Goal: Information Seeking & Learning: Find specific fact

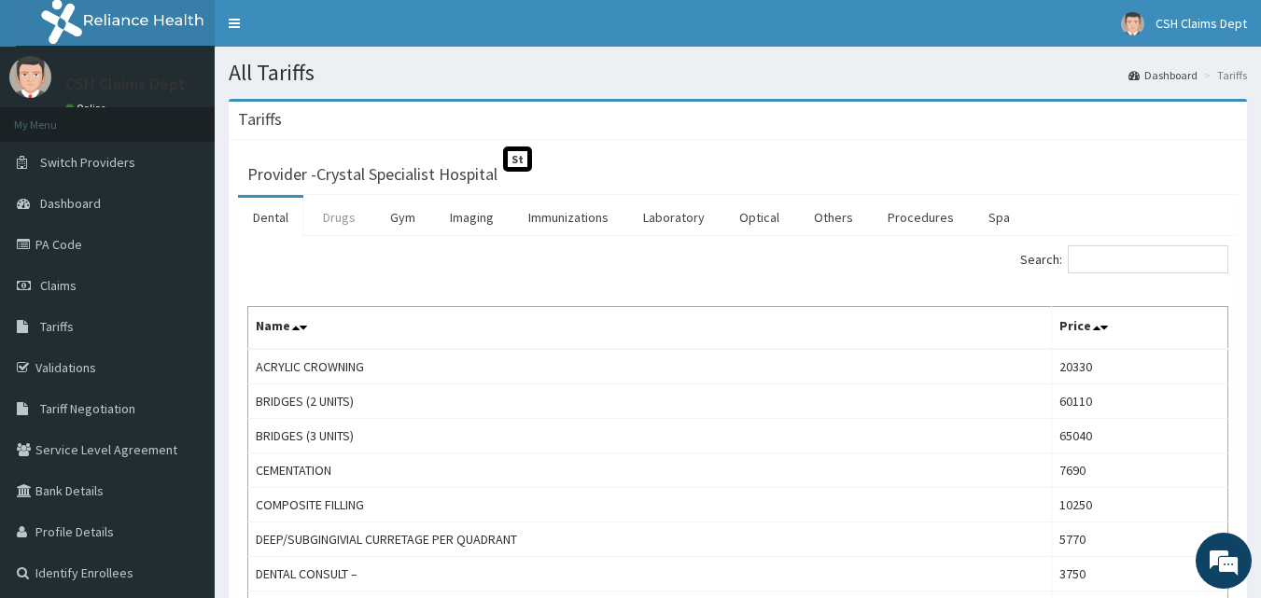
click at [340, 216] on link "Drugs" at bounding box center [339, 217] width 63 height 39
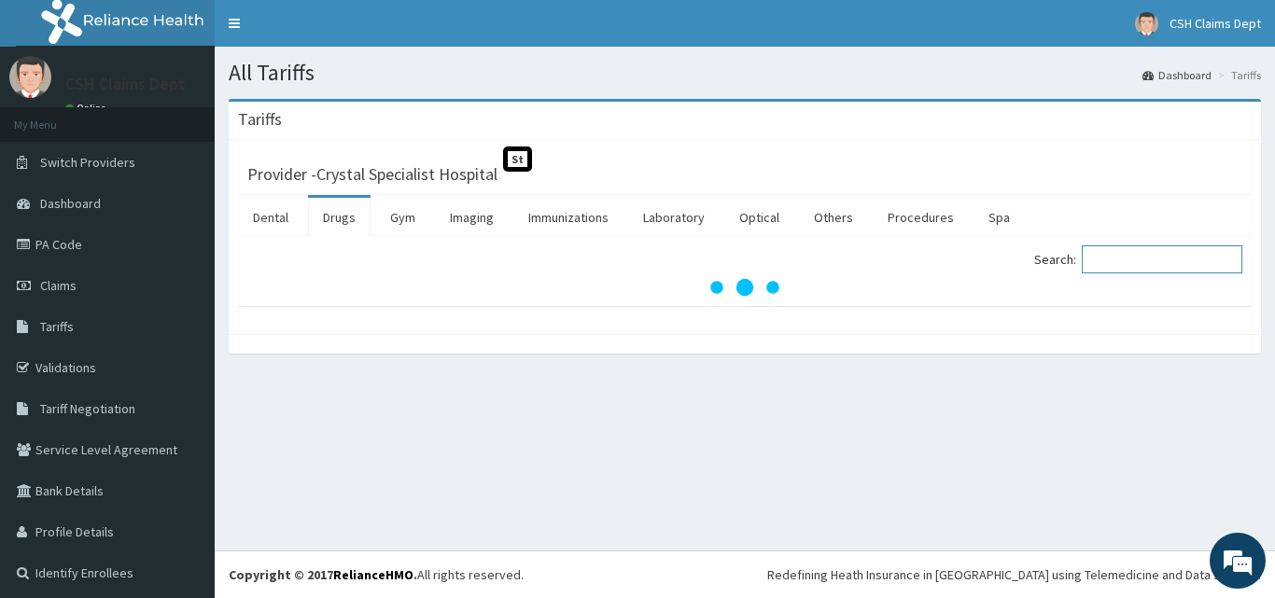
click at [1167, 267] on input "Search:" at bounding box center [1162, 259] width 161 height 28
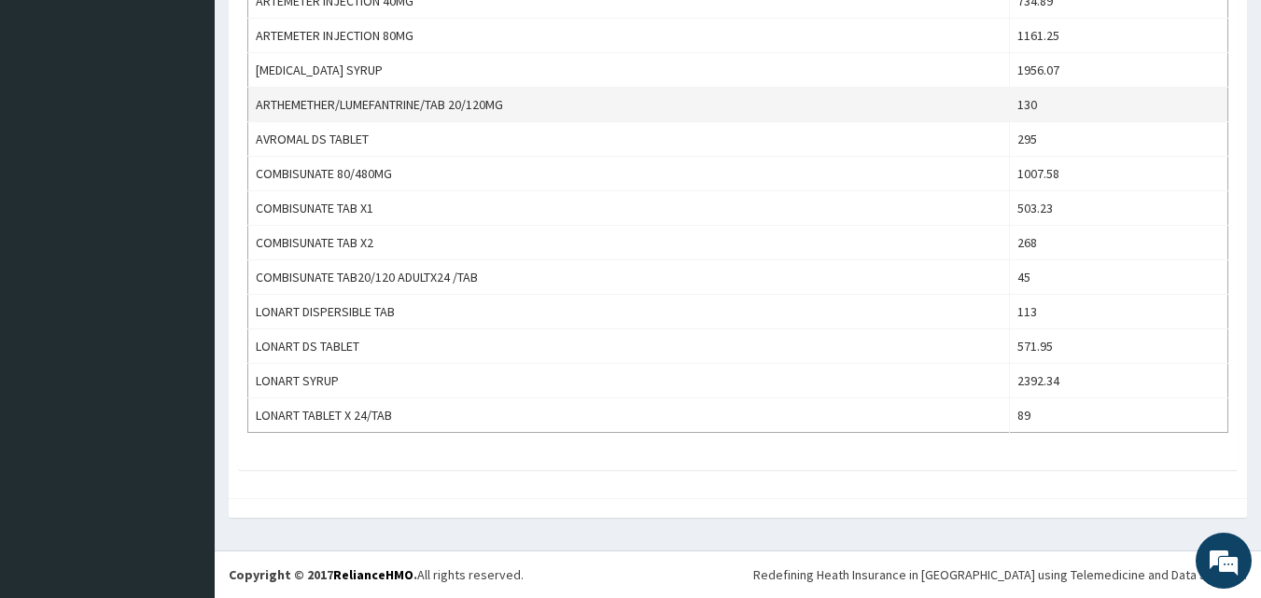
scroll to position [607, 0]
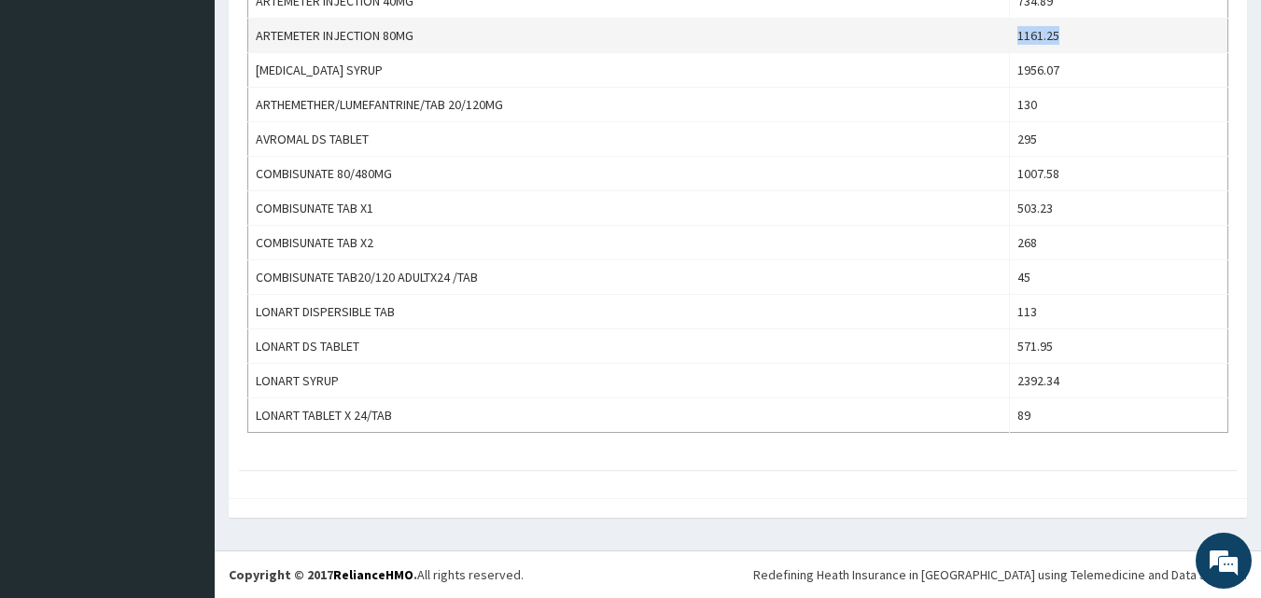
drag, startPoint x: 1126, startPoint y: 26, endPoint x: 1011, endPoint y: 36, distance: 116.2
click at [1011, 36] on tr "ARTEMETER INJECTION 80MG 1161.25" at bounding box center [738, 36] width 980 height 35
copy tr "1161.25"
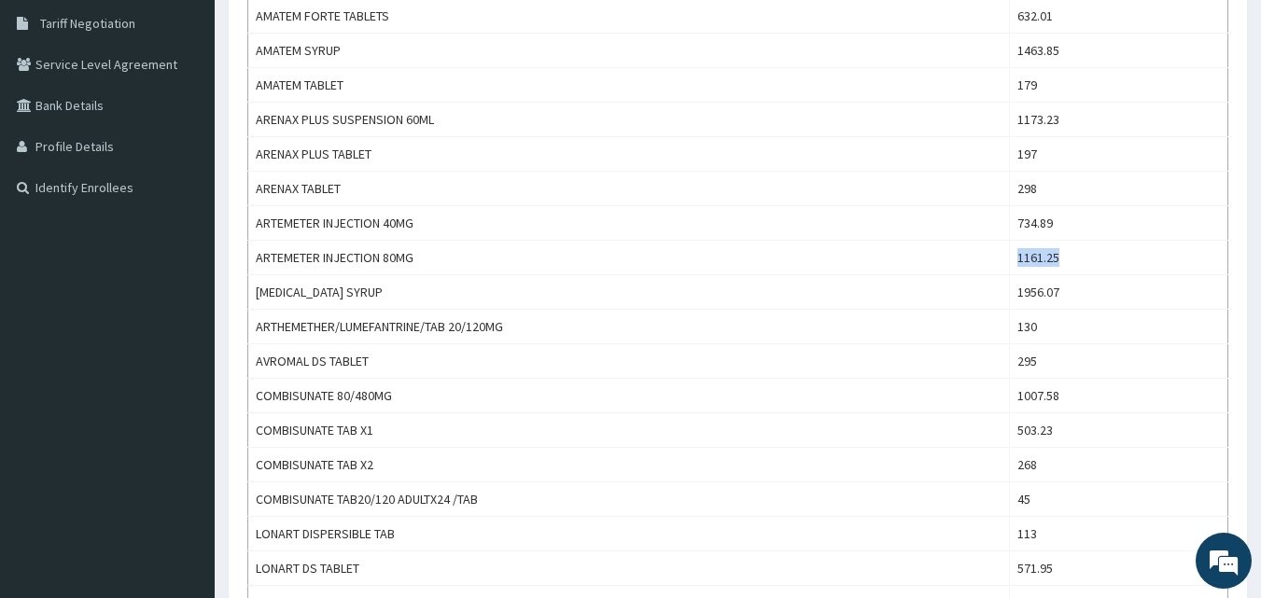
scroll to position [234, 0]
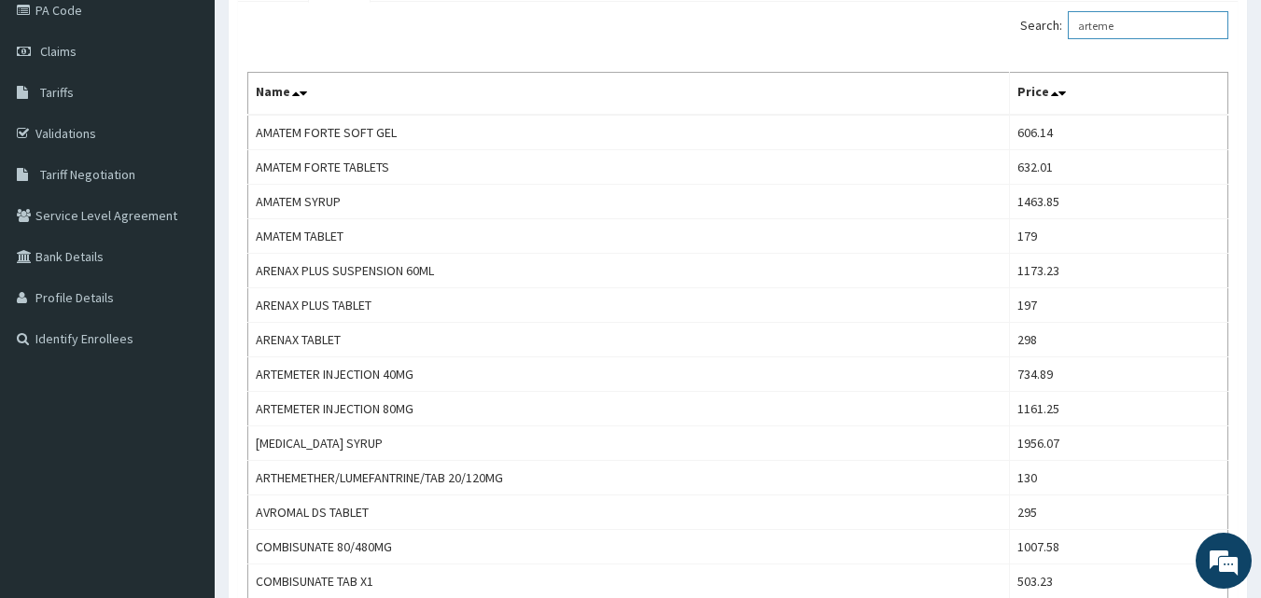
drag, startPoint x: 1162, startPoint y: 31, endPoint x: 1010, endPoint y: 31, distance: 152.1
click at [1010, 31] on div "Search: arteme" at bounding box center [990, 27] width 477 height 33
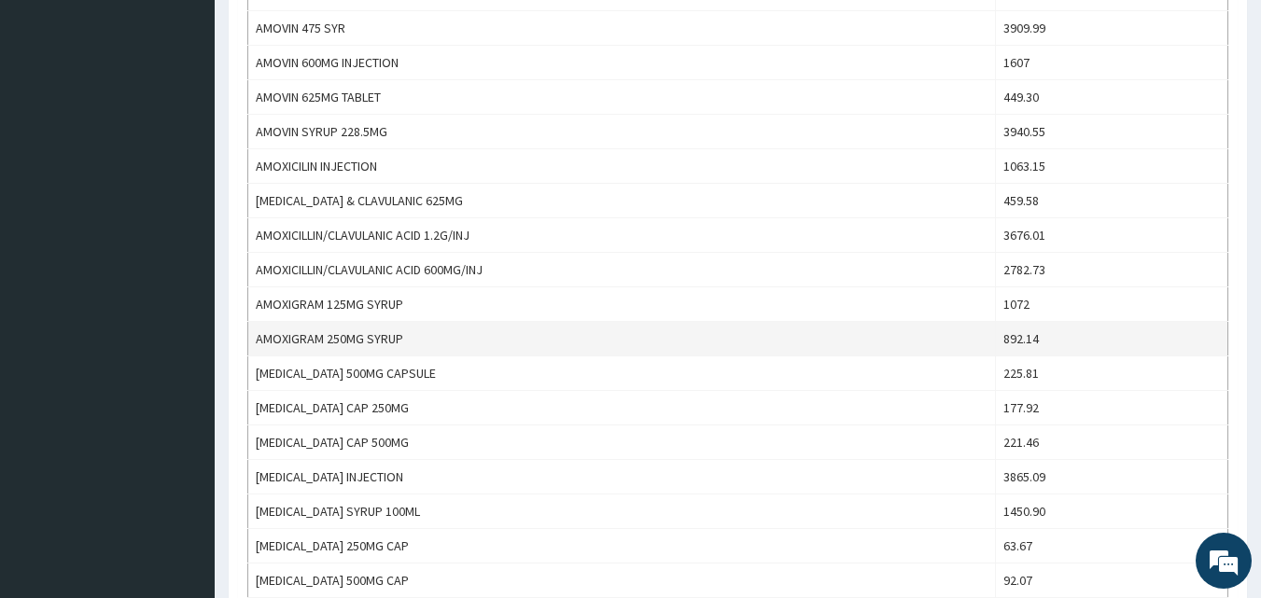
scroll to position [653, 0]
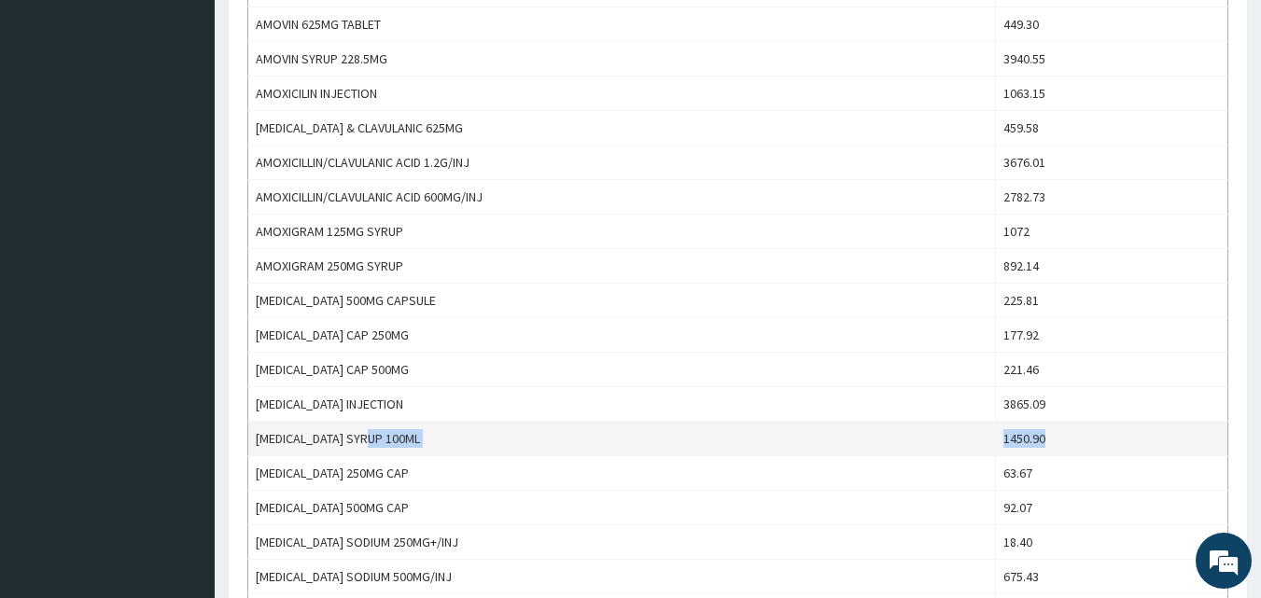
drag, startPoint x: 1087, startPoint y: 436, endPoint x: 1000, endPoint y: 447, distance: 87.5
click at [1000, 447] on tr "[MEDICAL_DATA] SYRUP 100ML 1450.90" at bounding box center [738, 439] width 980 height 35
copy tr "1450.90"
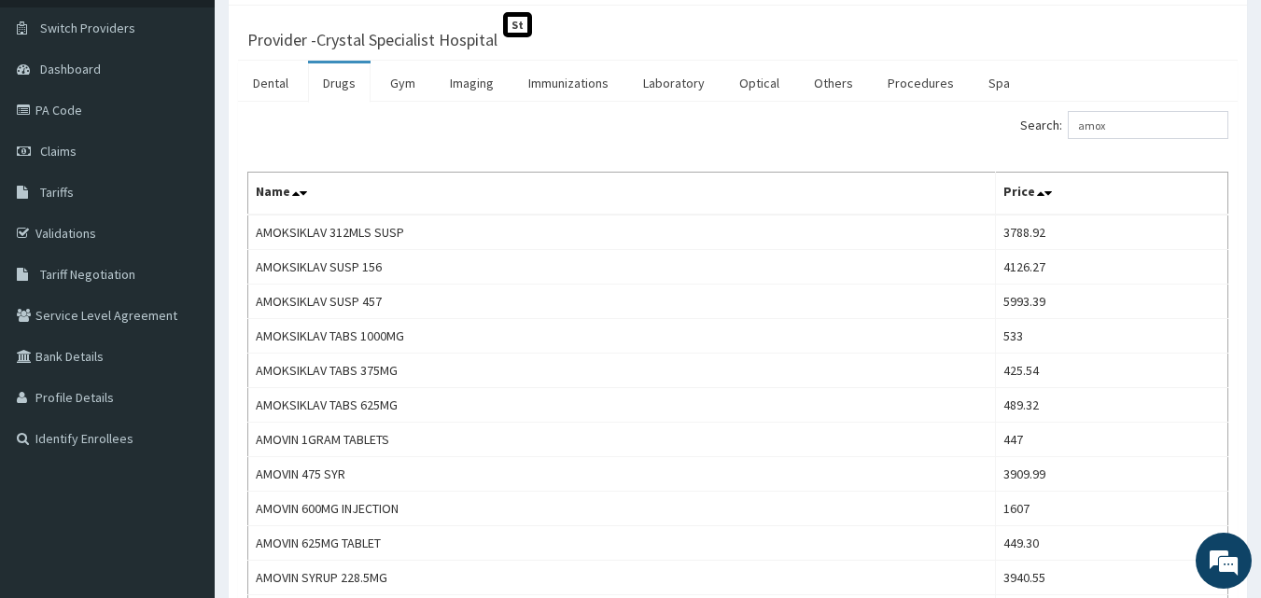
scroll to position [0, 0]
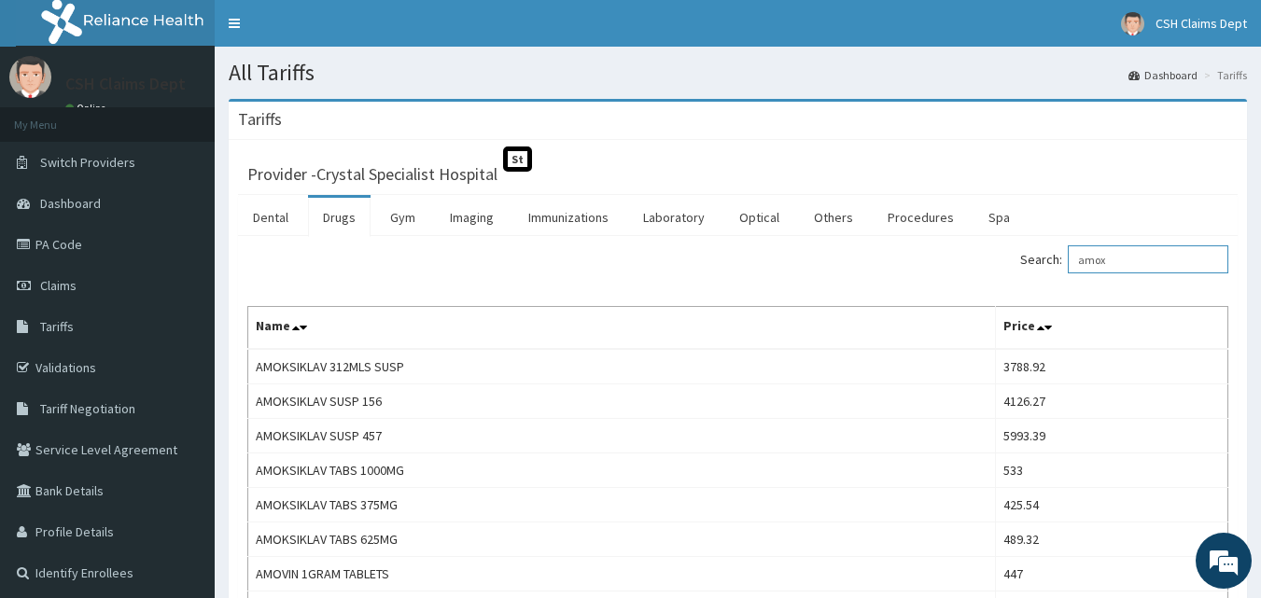
drag, startPoint x: 1147, startPoint y: 259, endPoint x: 848, endPoint y: 260, distance: 298.6
click at [848, 260] on div "Search: amox" at bounding box center [990, 261] width 477 height 33
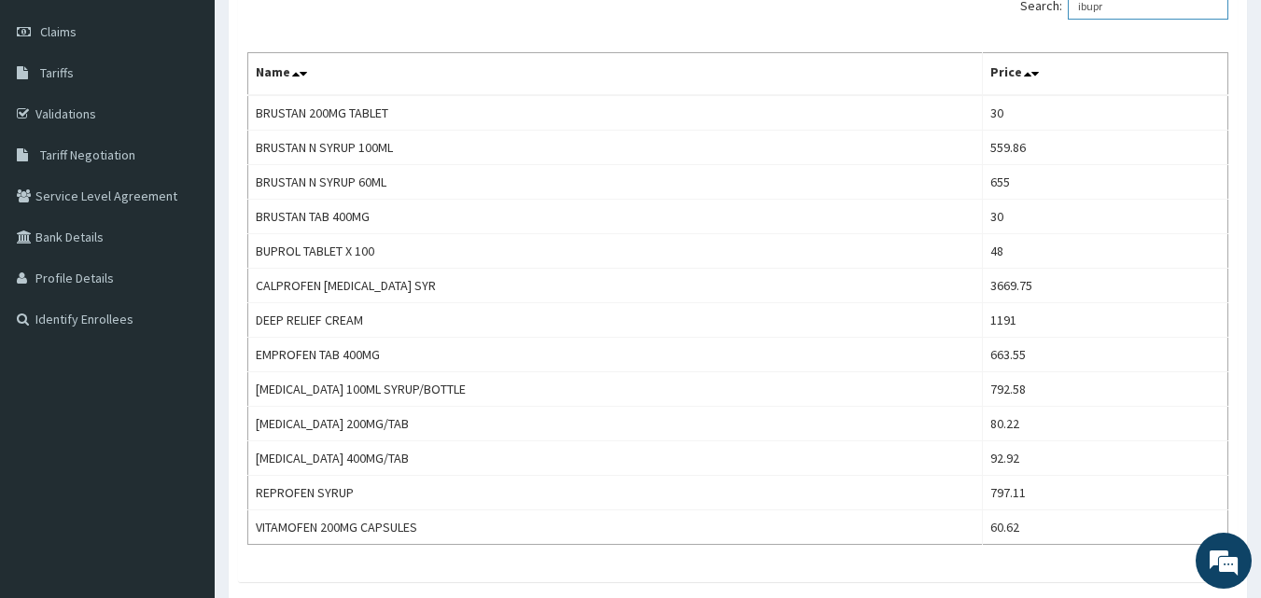
scroll to position [280, 0]
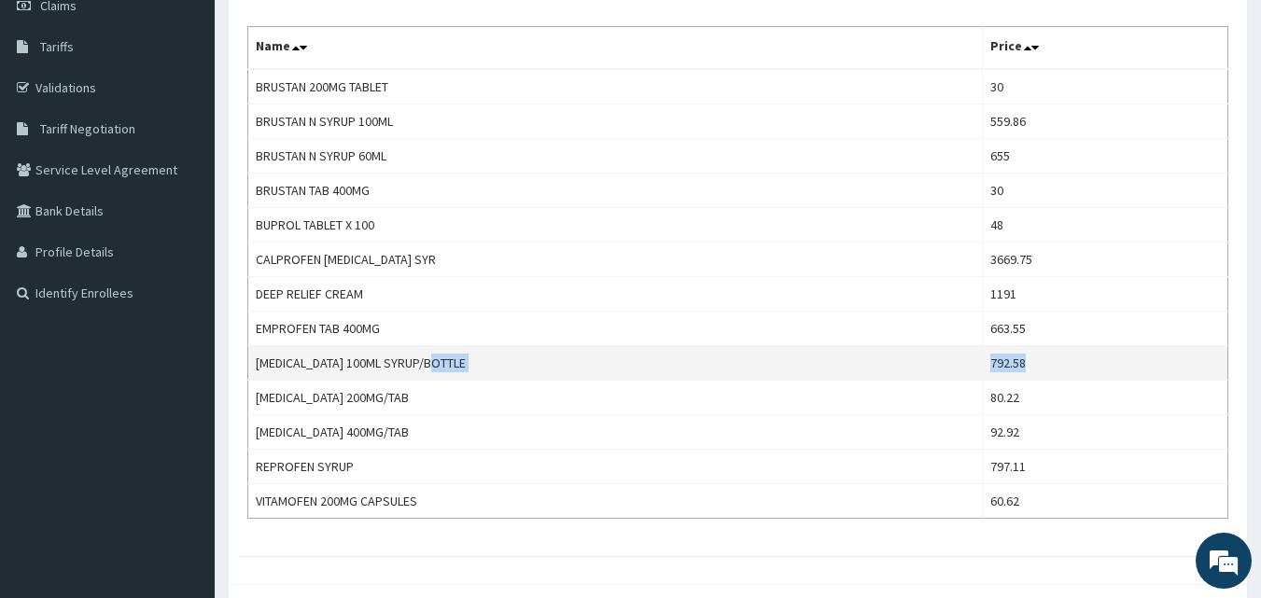
drag, startPoint x: 1036, startPoint y: 365, endPoint x: 930, endPoint y: 360, distance: 105.6
click at [934, 362] on tr "[MEDICAL_DATA] 100ML SYRUP/BOTTLE 792.58" at bounding box center [738, 363] width 980 height 35
copy tr "792.58"
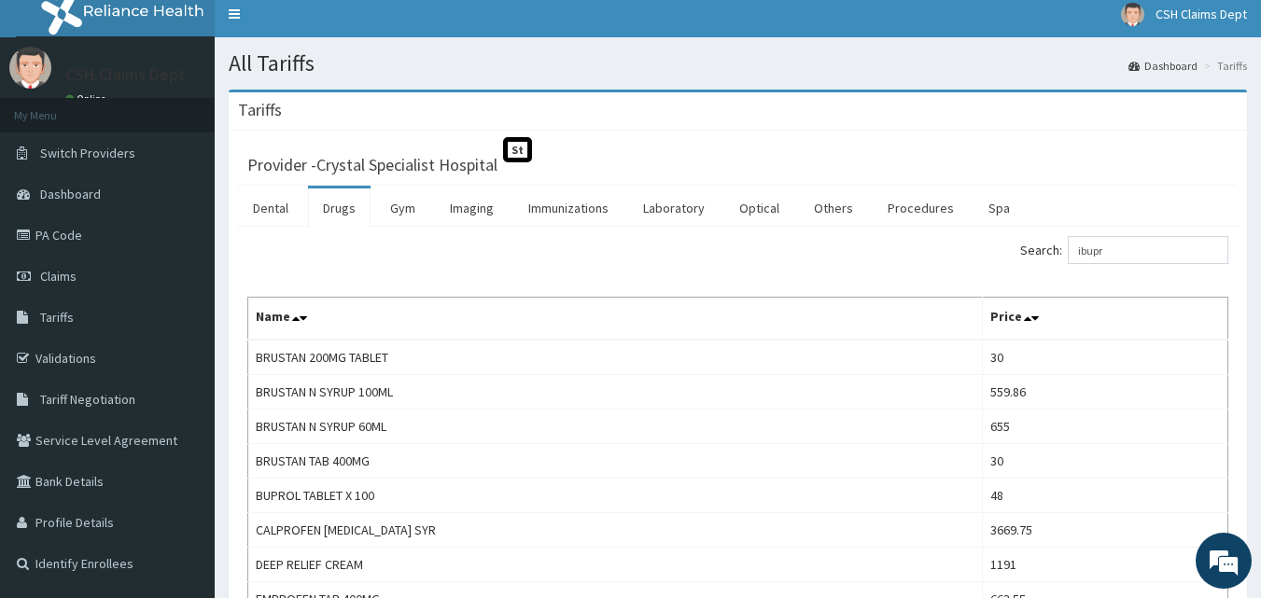
scroll to position [0, 0]
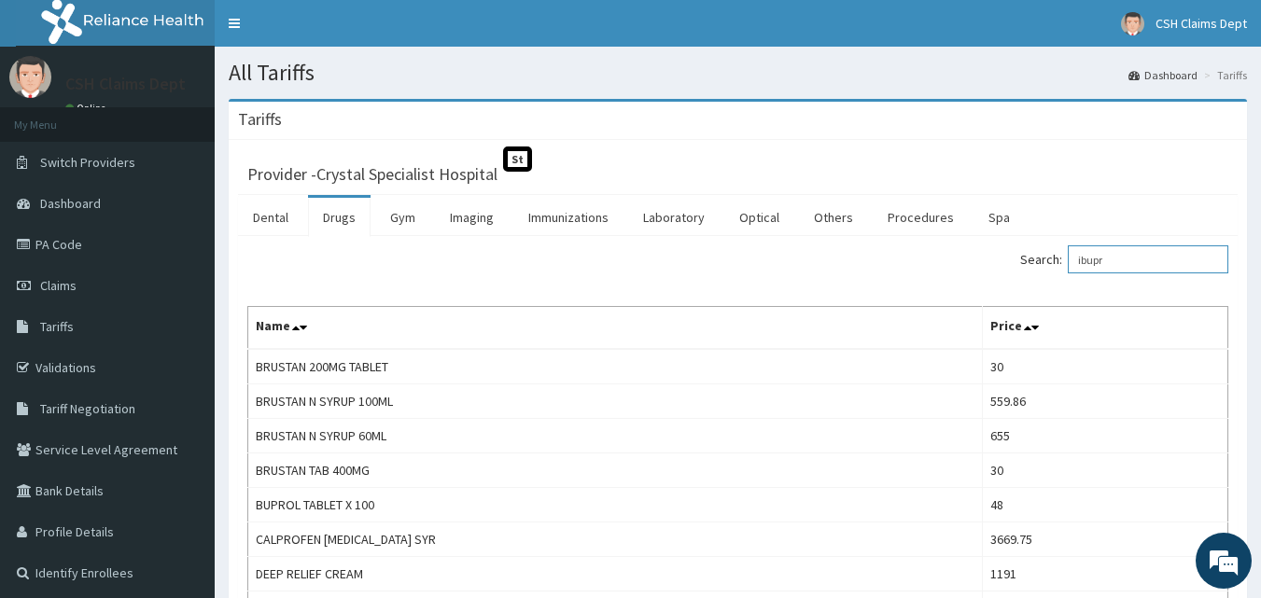
drag, startPoint x: 1149, startPoint y: 268, endPoint x: 867, endPoint y: 272, distance: 281.9
click at [868, 272] on div "Search: ibupr" at bounding box center [990, 261] width 477 height 33
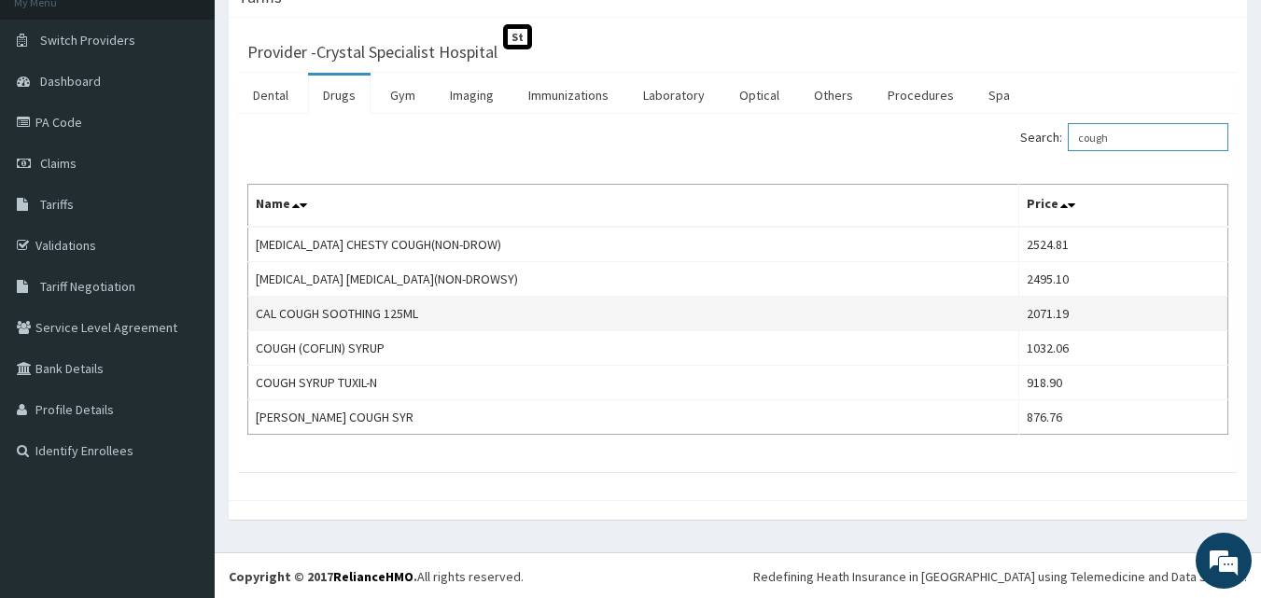
scroll to position [124, 0]
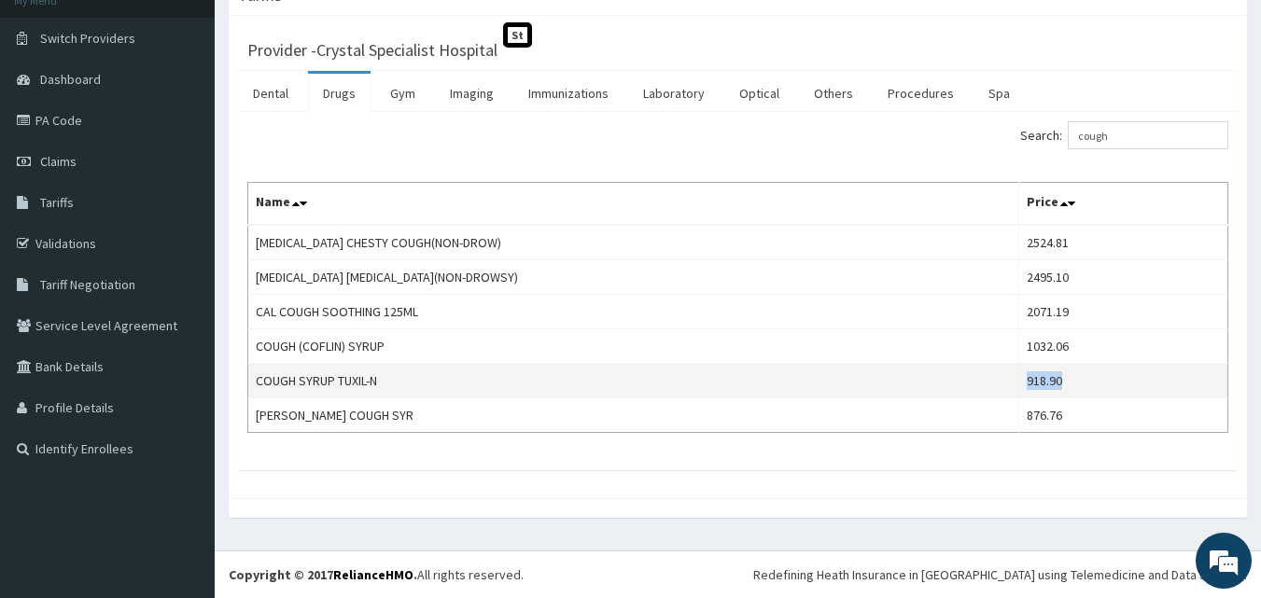
drag, startPoint x: 1066, startPoint y: 378, endPoint x: 937, endPoint y: 384, distance: 128.9
click at [937, 384] on tr "COUGH SYRUP TUXIL-N 918.90" at bounding box center [738, 381] width 980 height 35
copy tr "918.90"
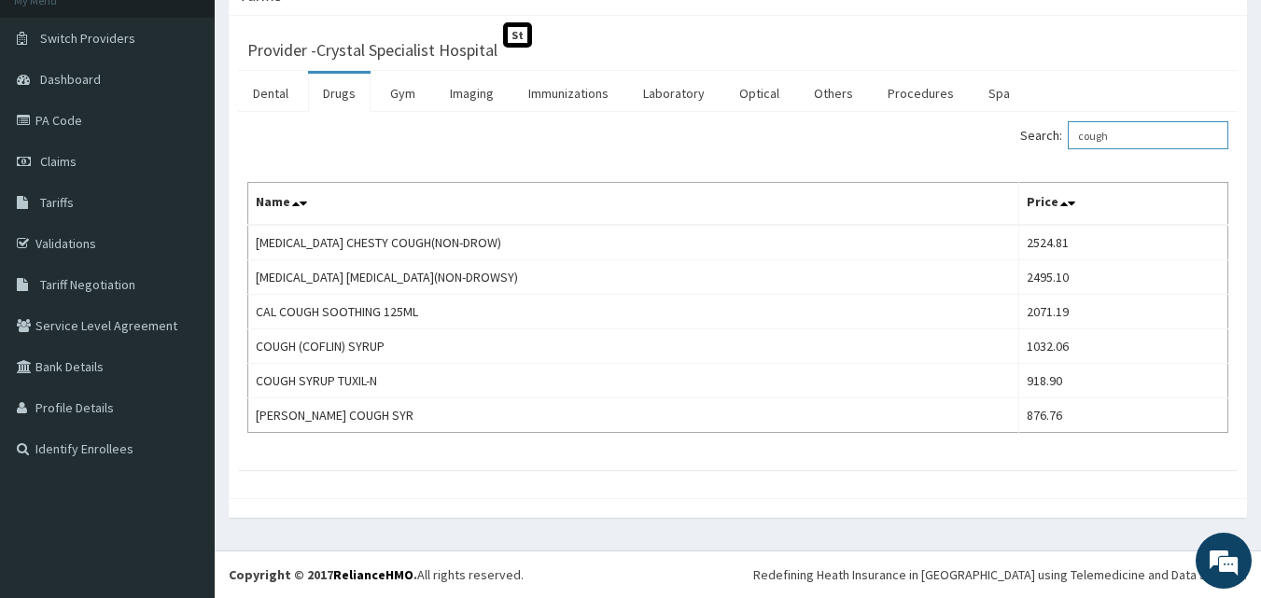
drag, startPoint x: 1172, startPoint y: 132, endPoint x: 963, endPoint y: 161, distance: 211.2
click at [963, 161] on div "Search: cough Name Price [MEDICAL_DATA][PERSON_NAME](NON-DROW) 2524.81 [MEDICAL…" at bounding box center [737, 277] width 981 height 312
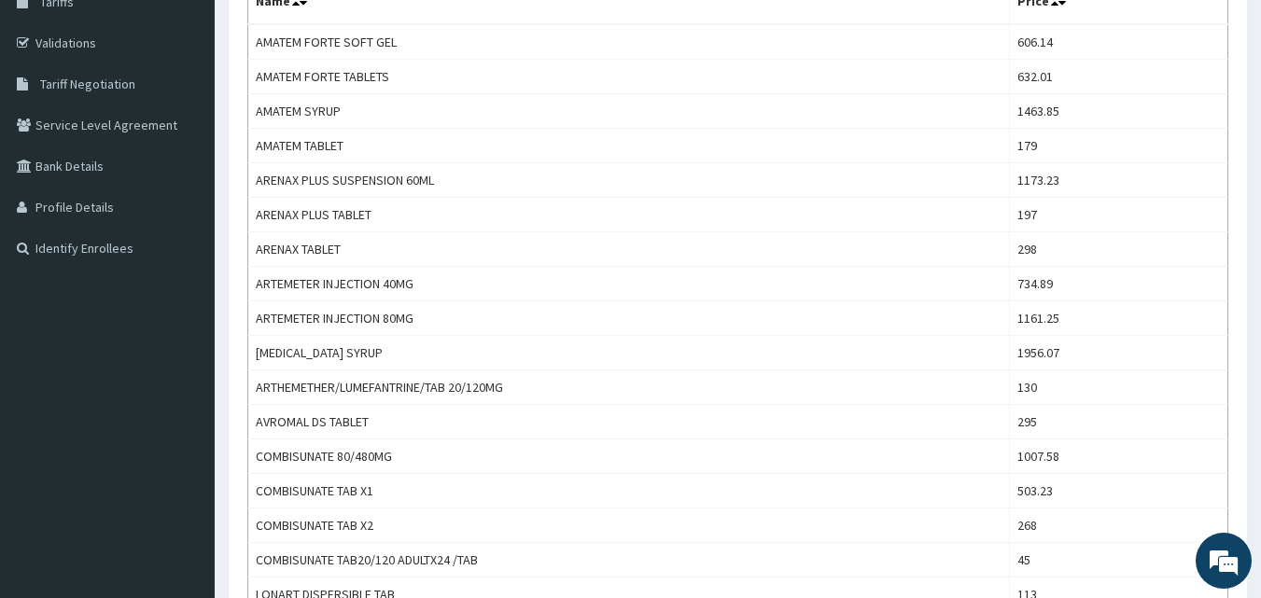
scroll to position [373, 0]
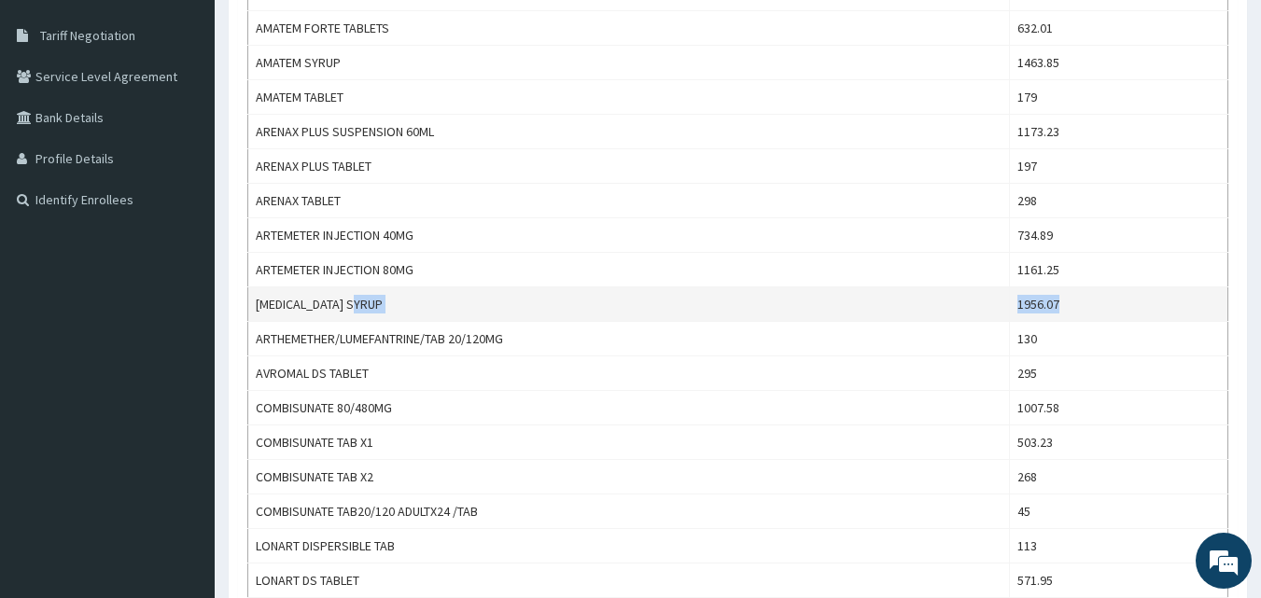
drag, startPoint x: 1108, startPoint y: 304, endPoint x: 955, endPoint y: 309, distance: 153.1
click at [955, 309] on tr "[MEDICAL_DATA] SYRUP 1956.07" at bounding box center [738, 304] width 980 height 35
copy tr "1956.07"
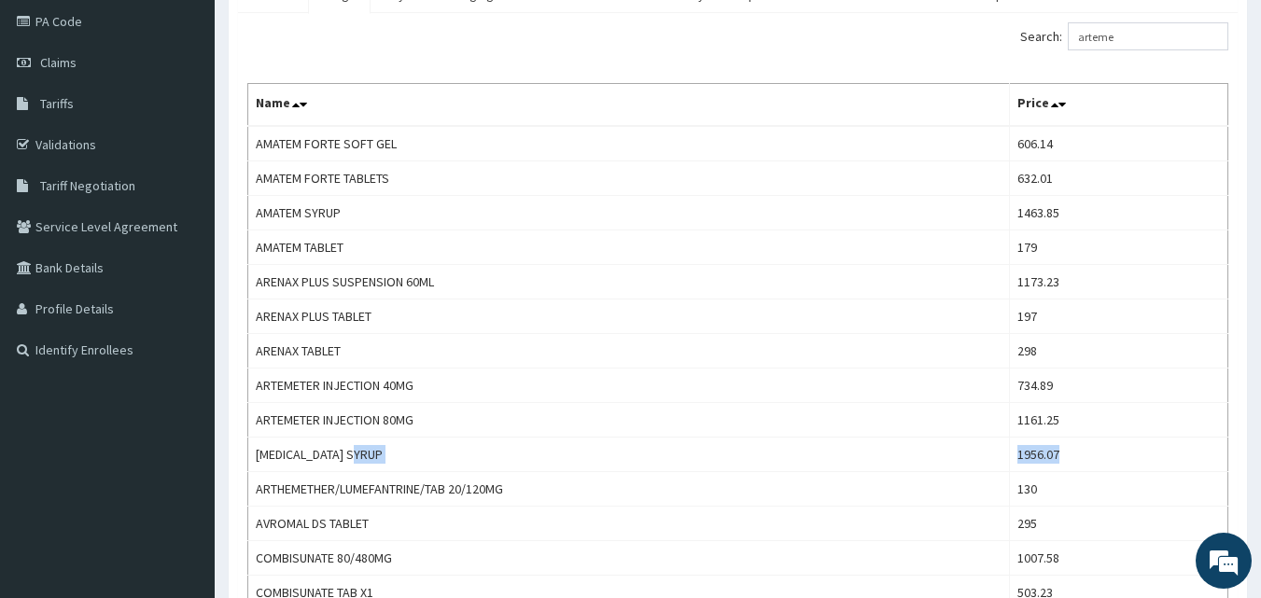
scroll to position [48, 0]
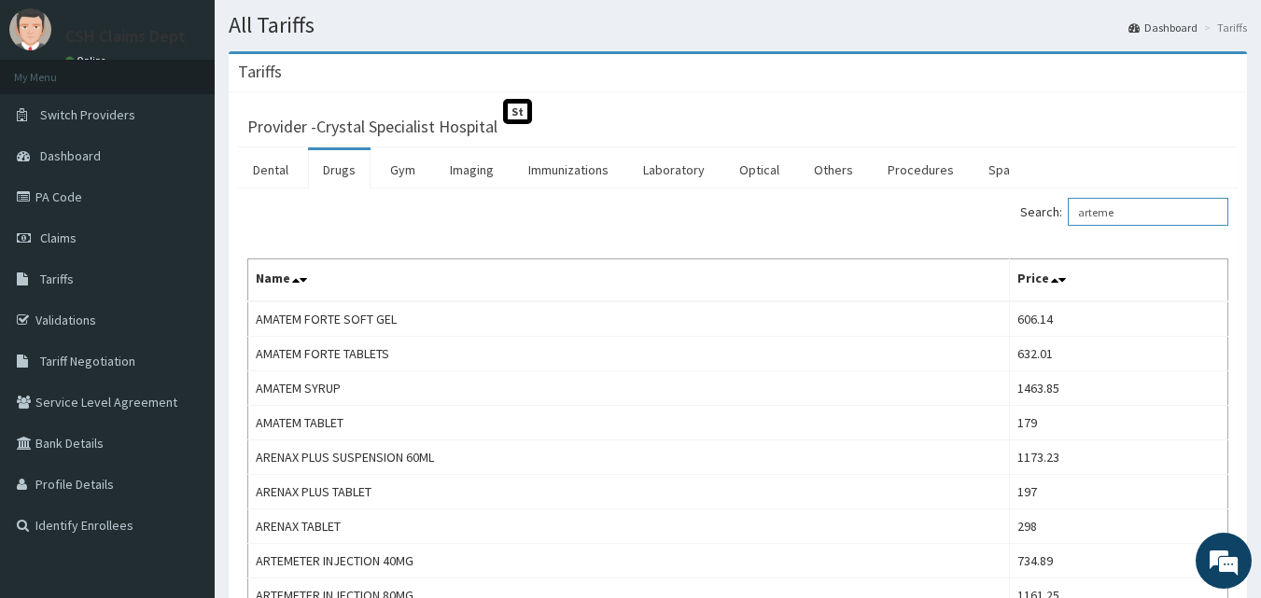
drag, startPoint x: 1157, startPoint y: 206, endPoint x: 954, endPoint y: 225, distance: 204.3
click at [954, 225] on div "Search: arteme" at bounding box center [990, 214] width 477 height 33
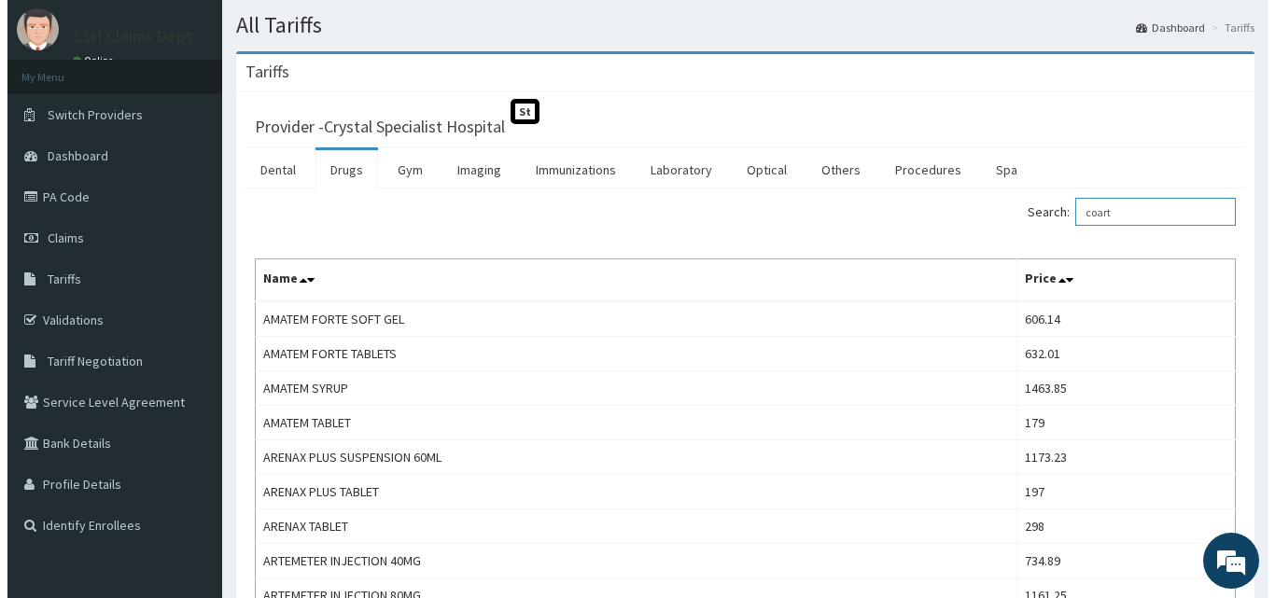
scroll to position [0, 0]
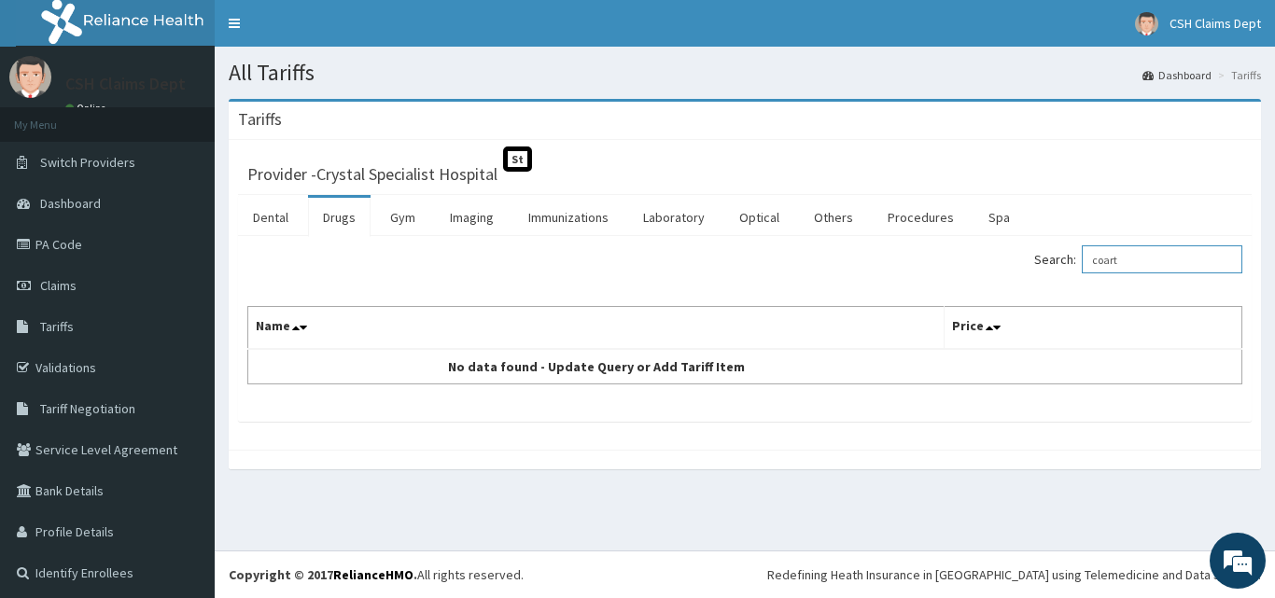
type input "coart"
